Goal: Task Accomplishment & Management: Use online tool/utility

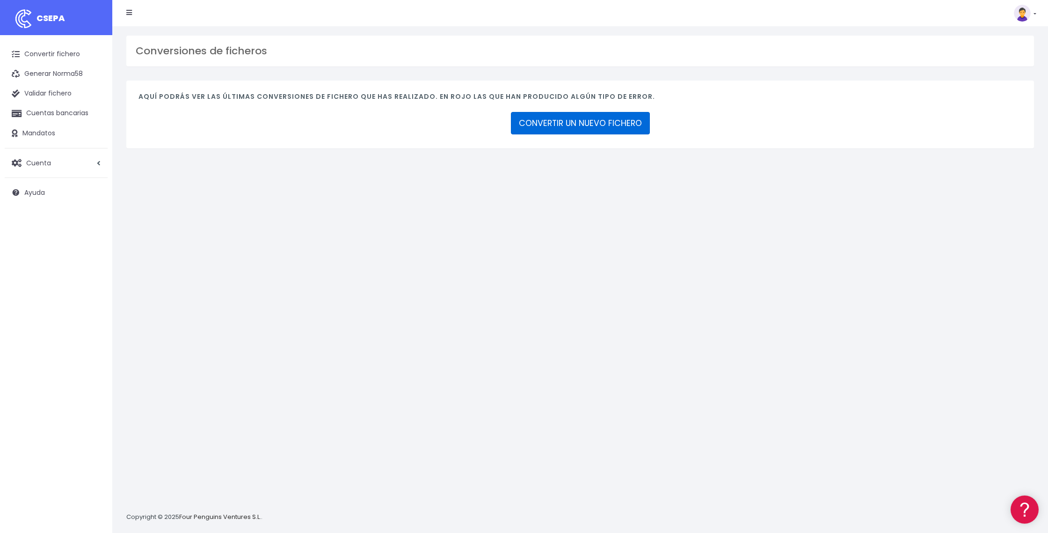
click at [583, 130] on link "CONVERTIR UN NUEVO FICHERO" at bounding box center [580, 123] width 139 height 22
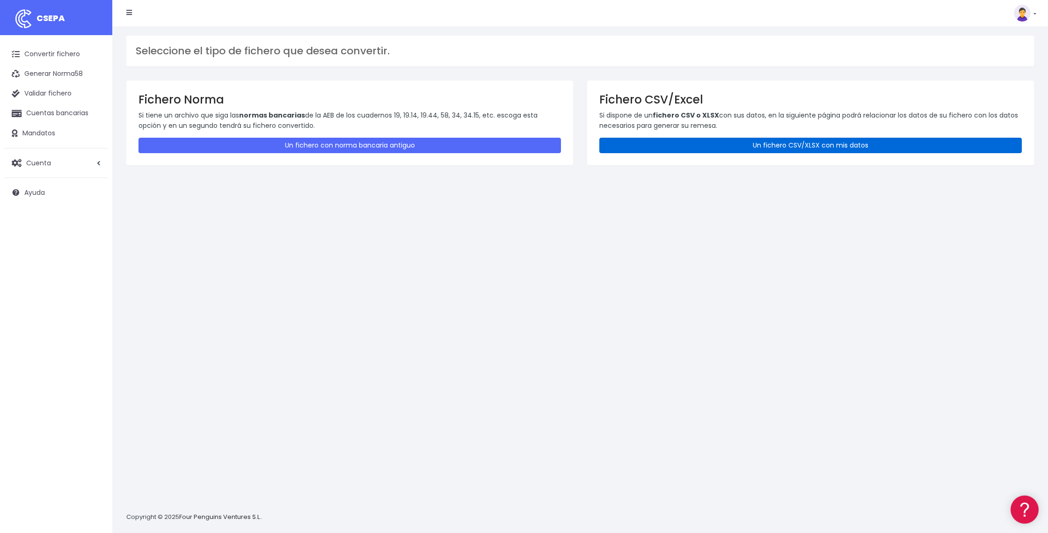
click at [742, 146] on link "Un fichero CSV/XLSX con mis datos" at bounding box center [811, 145] width 423 height 15
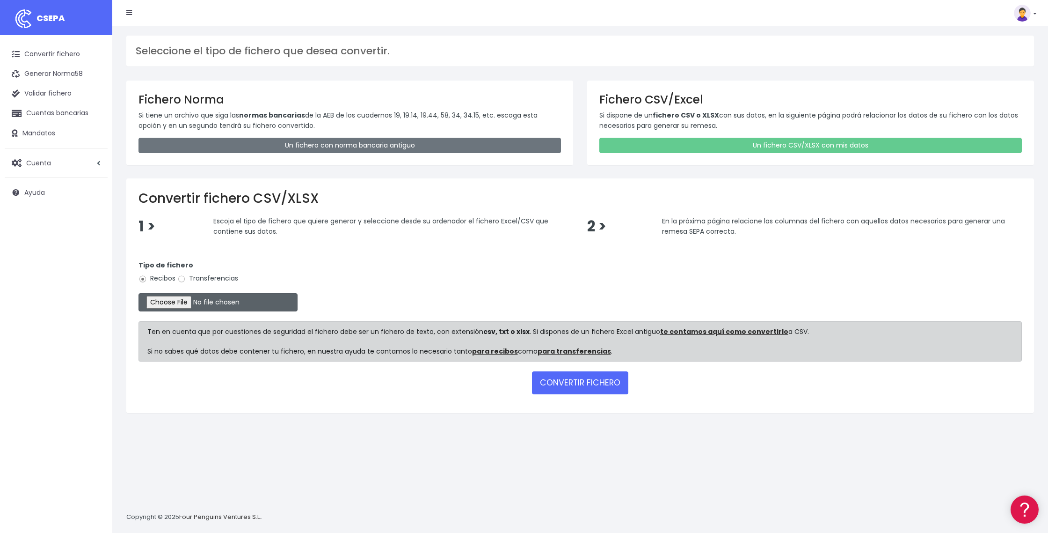
click at [192, 300] on input "file" at bounding box center [218, 302] width 159 height 18
type input "C:\fakepath\DOMICILIACION 6 OCTUBRE.25.xlsx"
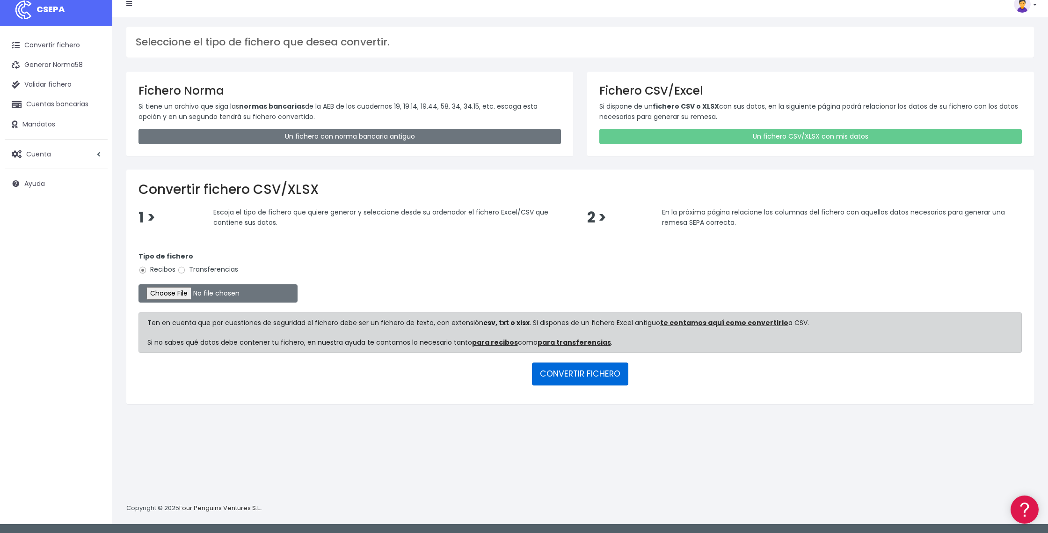
click at [550, 374] on button "CONVERTIR FICHERO" at bounding box center [580, 373] width 96 height 22
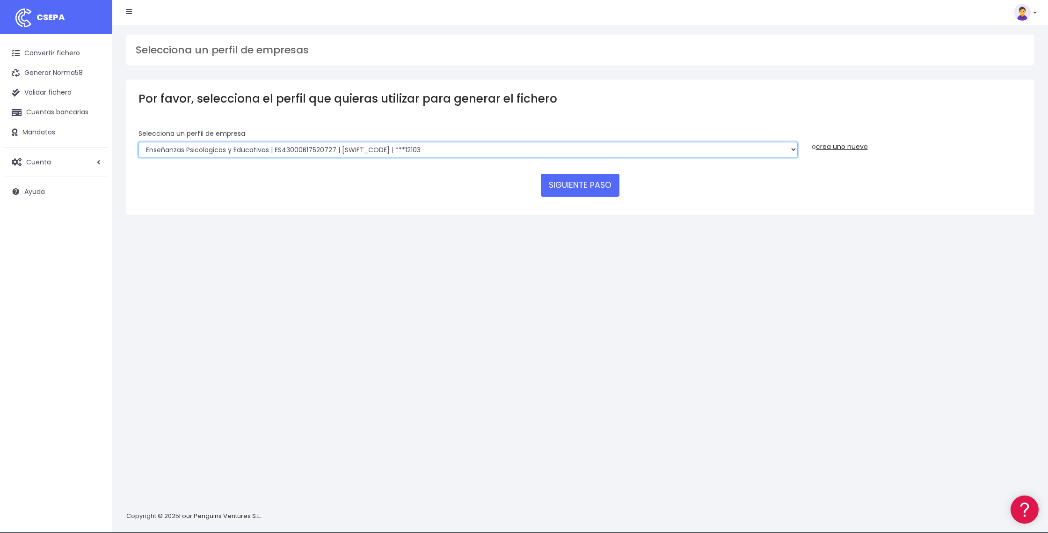
click at [793, 149] on select "Enseñanzas Psicologicas y Educativas | ES43000B17520727 | [SWIFT_CODE] | ***121…" at bounding box center [469, 150] width 660 height 16
select select "2396"
click at [139, 142] on select "Enseñanzas Psicologicas y Educativas | ES43000B17520727 | [SWIFT_CODE] | ***121…" at bounding box center [469, 150] width 660 height 16
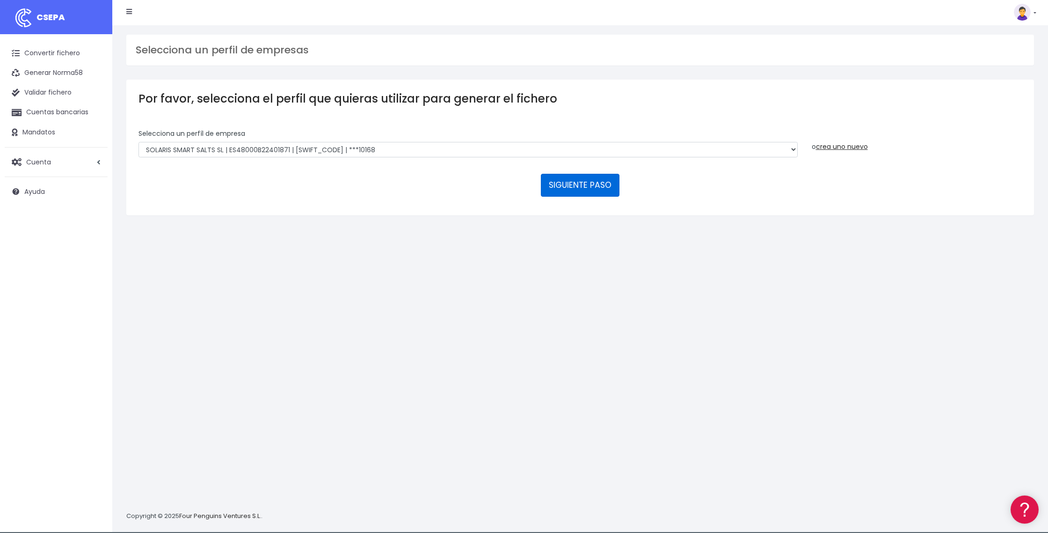
click at [589, 184] on button "SIGUIENTE PASO" at bounding box center [580, 185] width 79 height 22
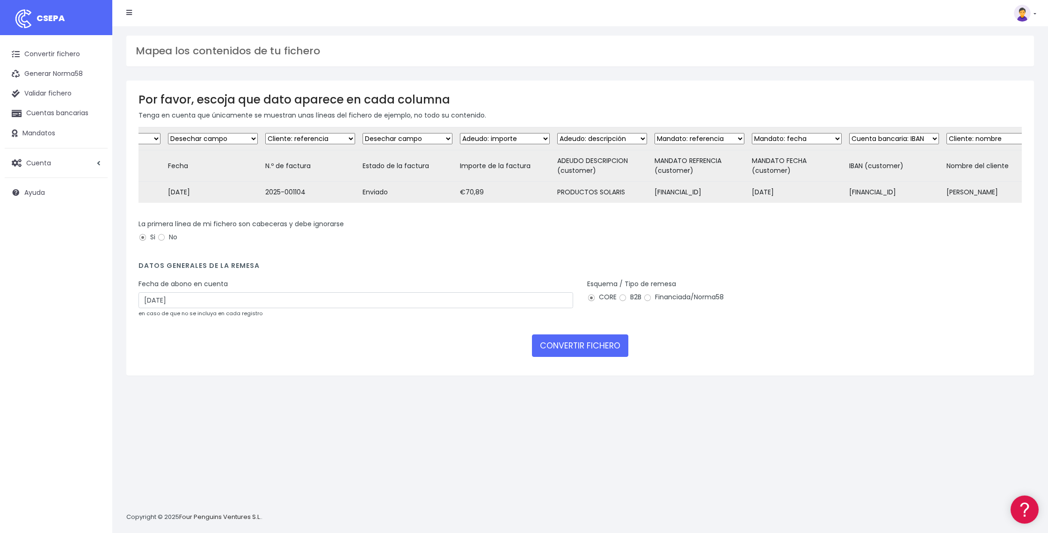
scroll to position [0, 78]
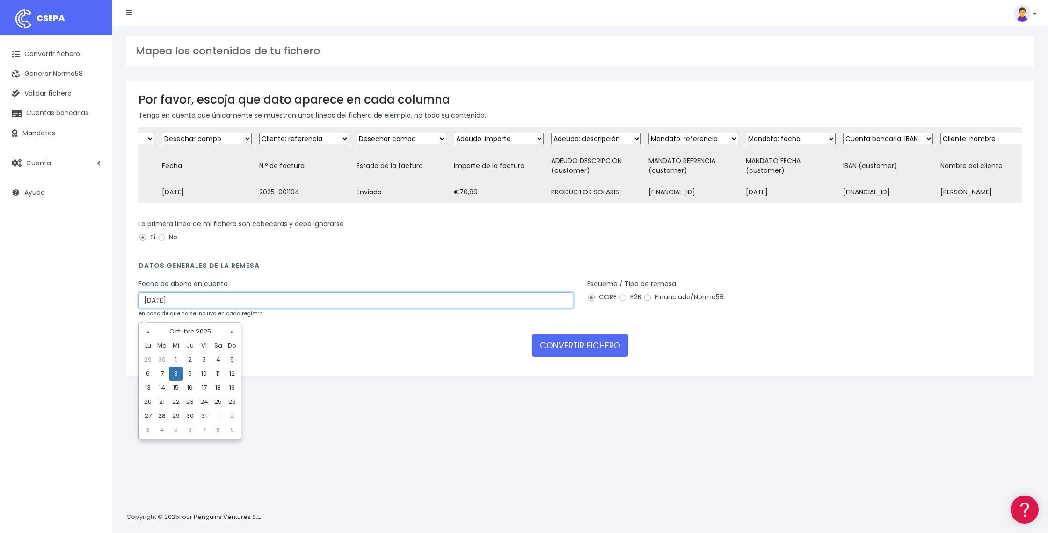
click at [381, 308] on input "08/10/2025" at bounding box center [356, 300] width 435 height 16
click at [164, 373] on td "7" at bounding box center [162, 373] width 14 height 14
type input "07/10/2025"
click at [421, 308] on input "07/10/2025" at bounding box center [356, 300] width 435 height 16
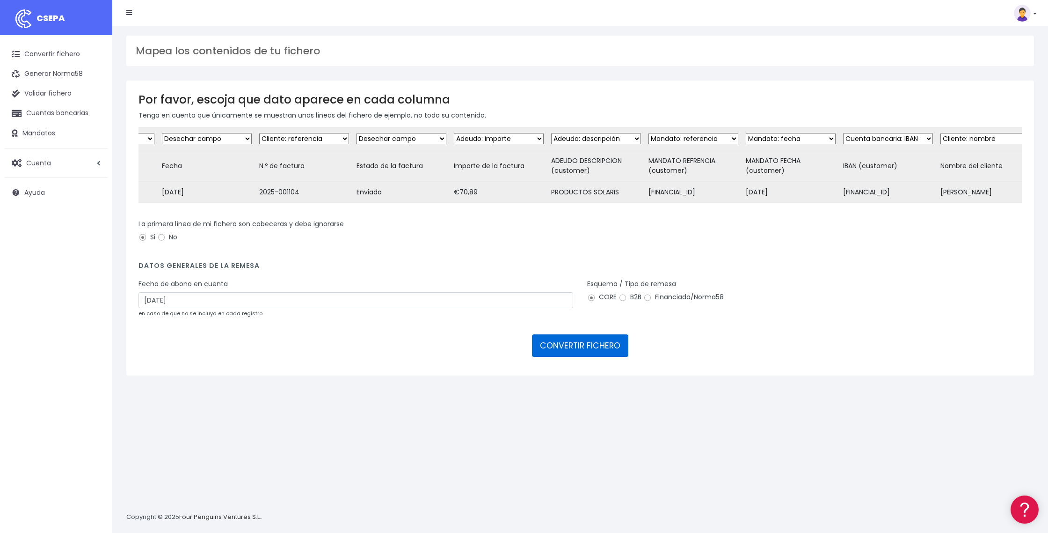
click at [594, 357] on button "CONVERTIR FICHERO" at bounding box center [580, 345] width 96 height 22
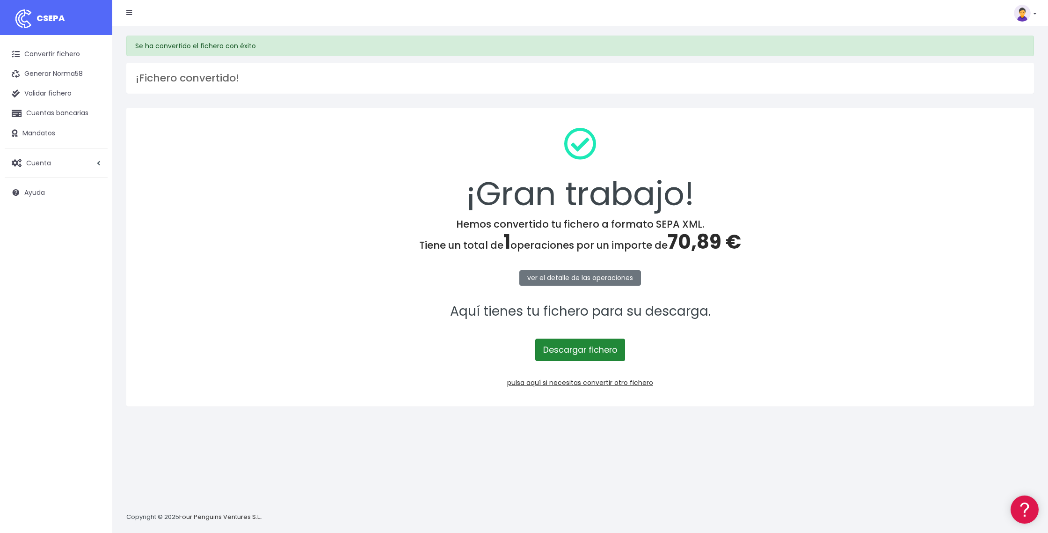
click at [594, 354] on link "Descargar fichero" at bounding box center [580, 349] width 90 height 22
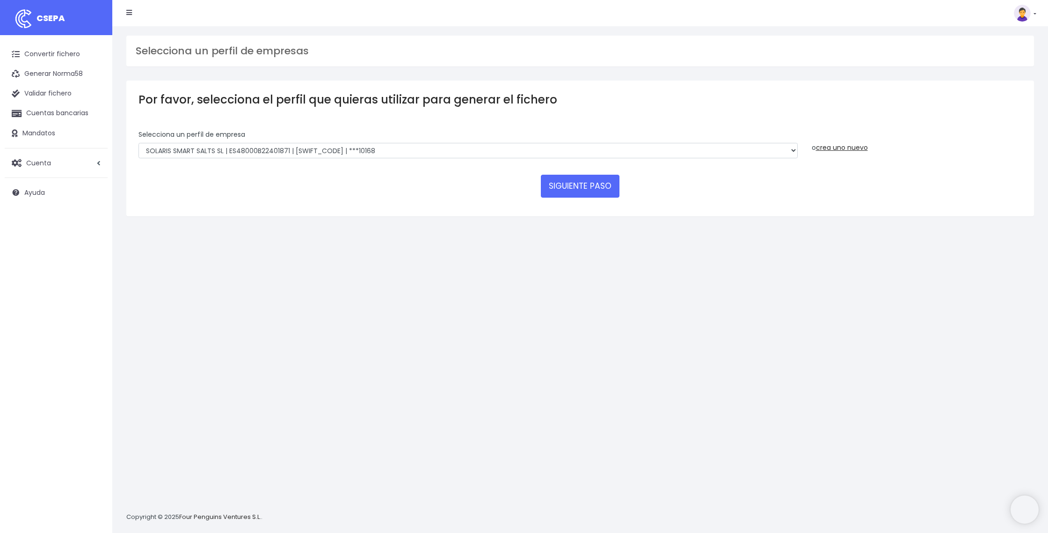
select select "2396"
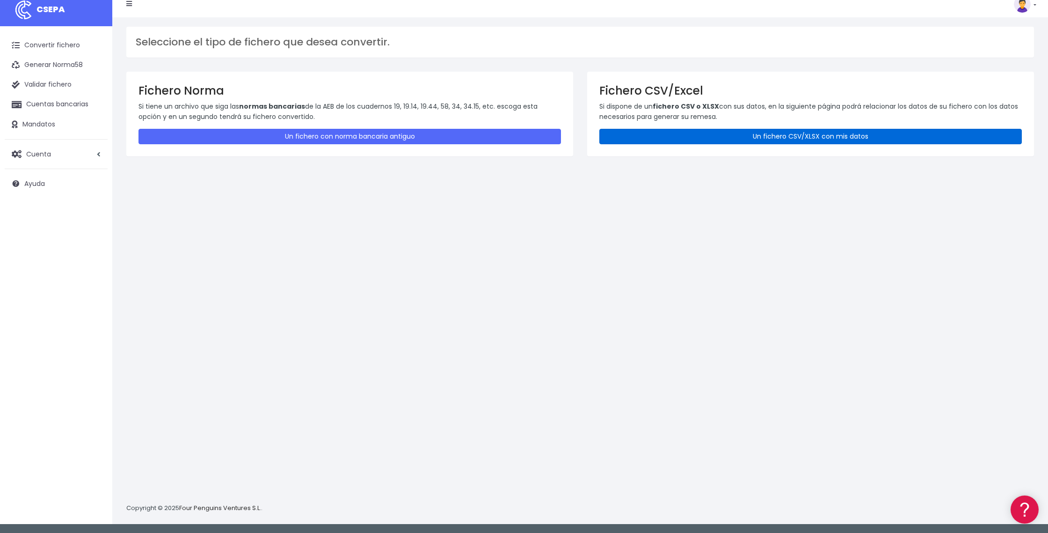
click at [722, 137] on link "Un fichero CSV/XLSX con mis datos" at bounding box center [811, 136] width 423 height 15
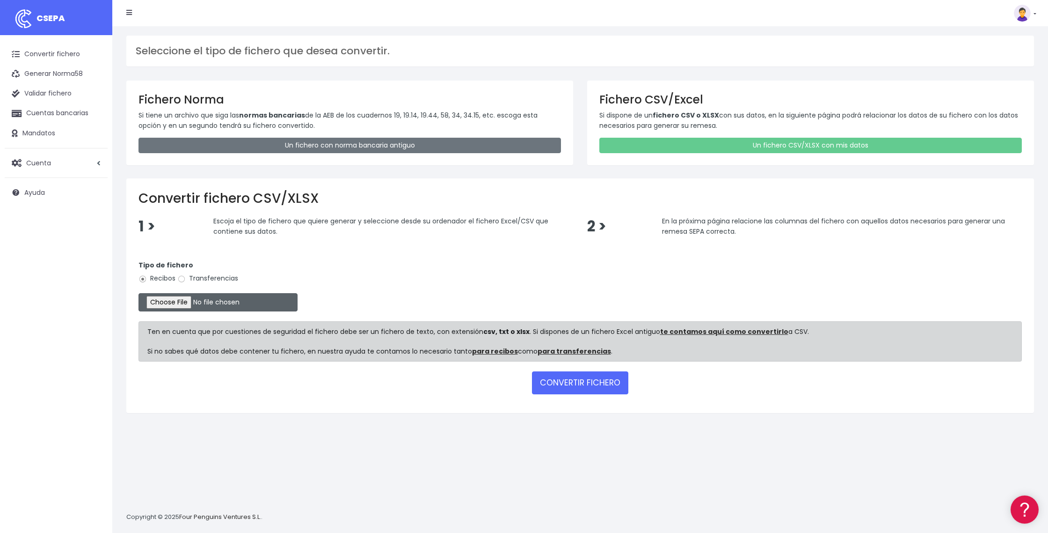
click at [207, 303] on input "file" at bounding box center [218, 302] width 159 height 18
click at [577, 387] on button "CONVERTIR FICHERO" at bounding box center [580, 382] width 96 height 22
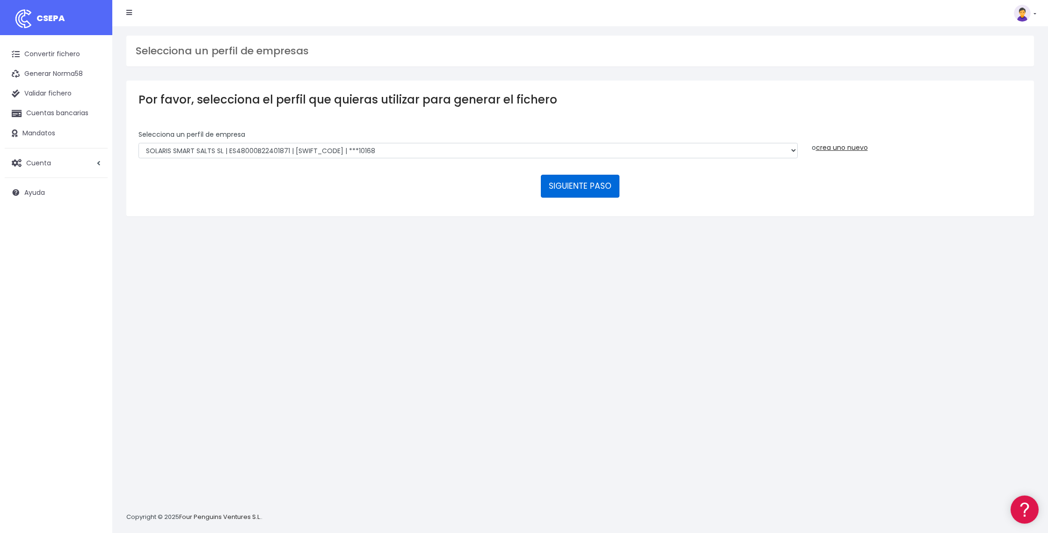
click at [581, 191] on button "SIGUIENTE PASO" at bounding box center [580, 186] width 79 height 22
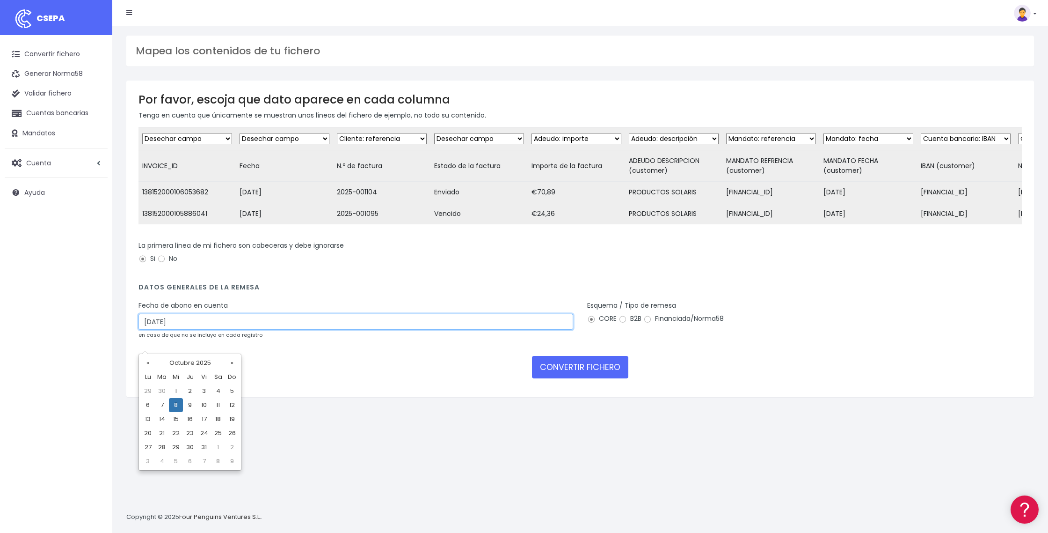
click at [455, 330] on input "[DATE]" at bounding box center [356, 322] width 435 height 16
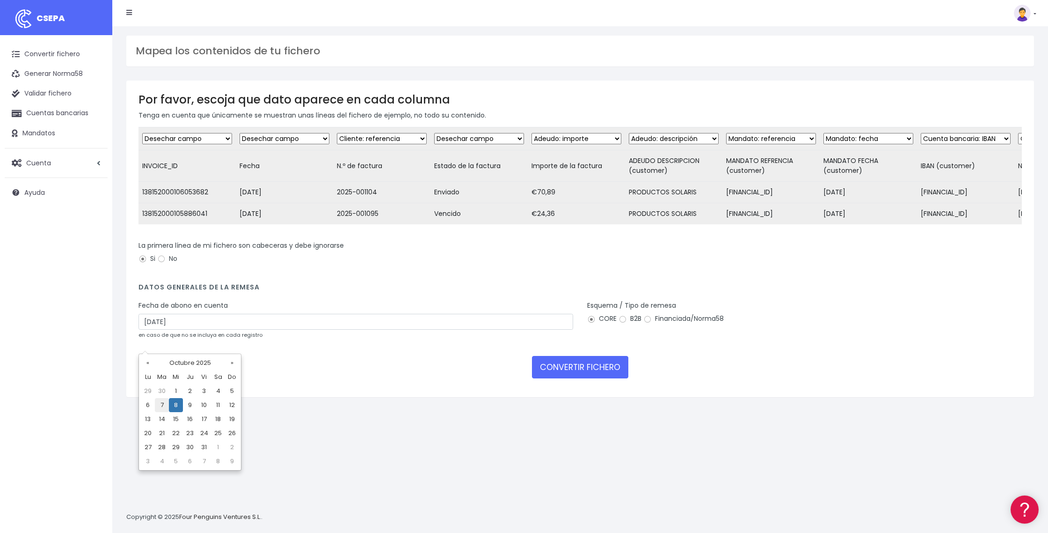
click at [164, 405] on td "7" at bounding box center [162, 405] width 14 height 14
type input "[DATE]"
click at [564, 378] on button "CONVERTIR FICHERO" at bounding box center [580, 367] width 96 height 22
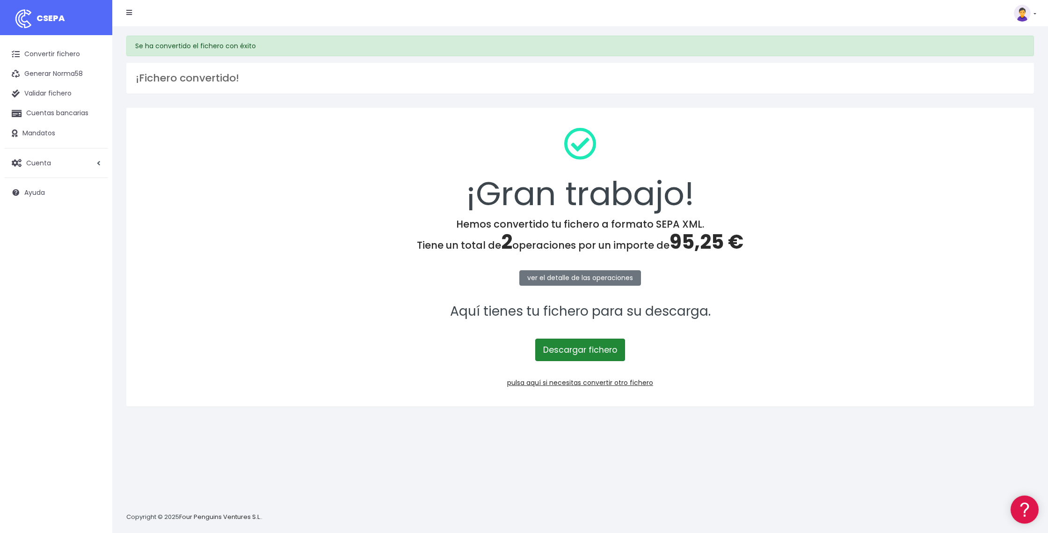
click at [574, 352] on link "Descargar fichero" at bounding box center [580, 349] width 90 height 22
